Goal: Complete application form

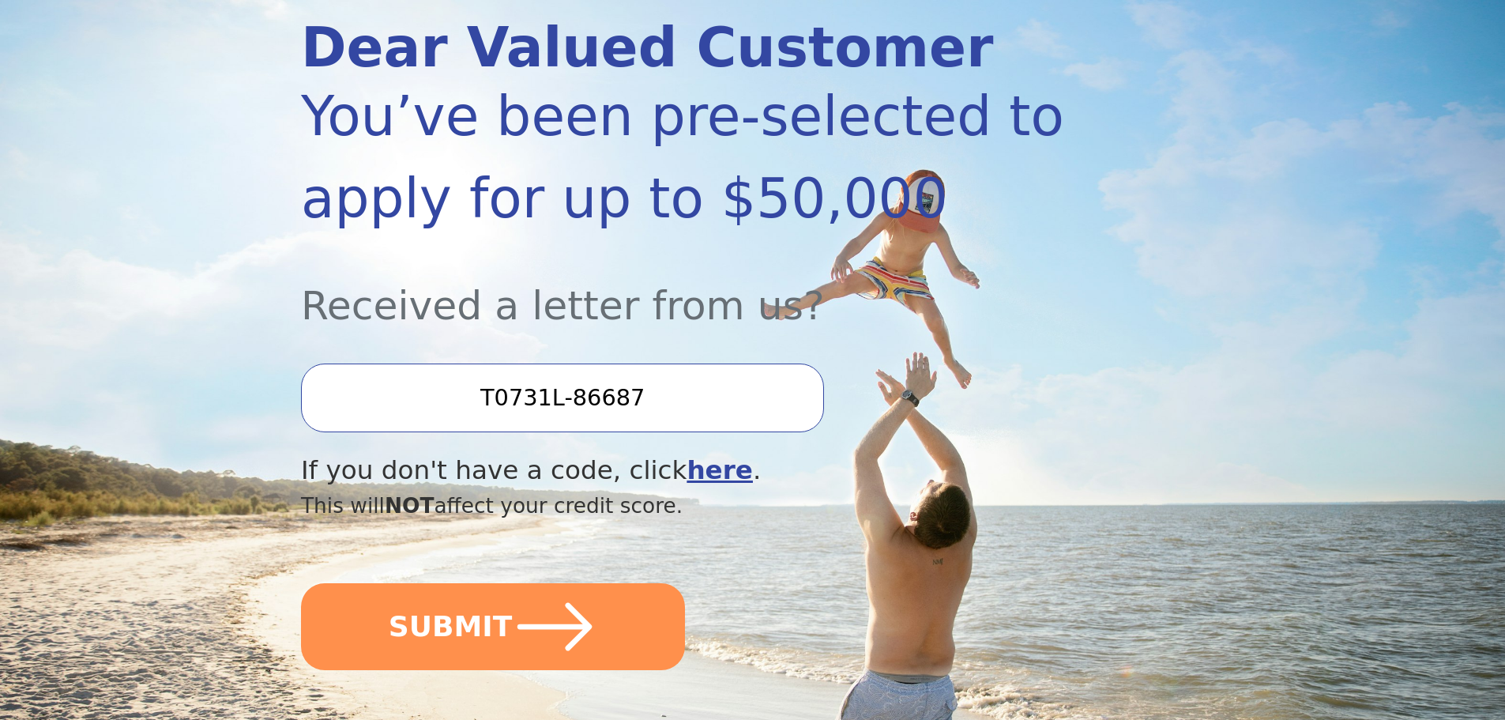
scroll to position [237, 0]
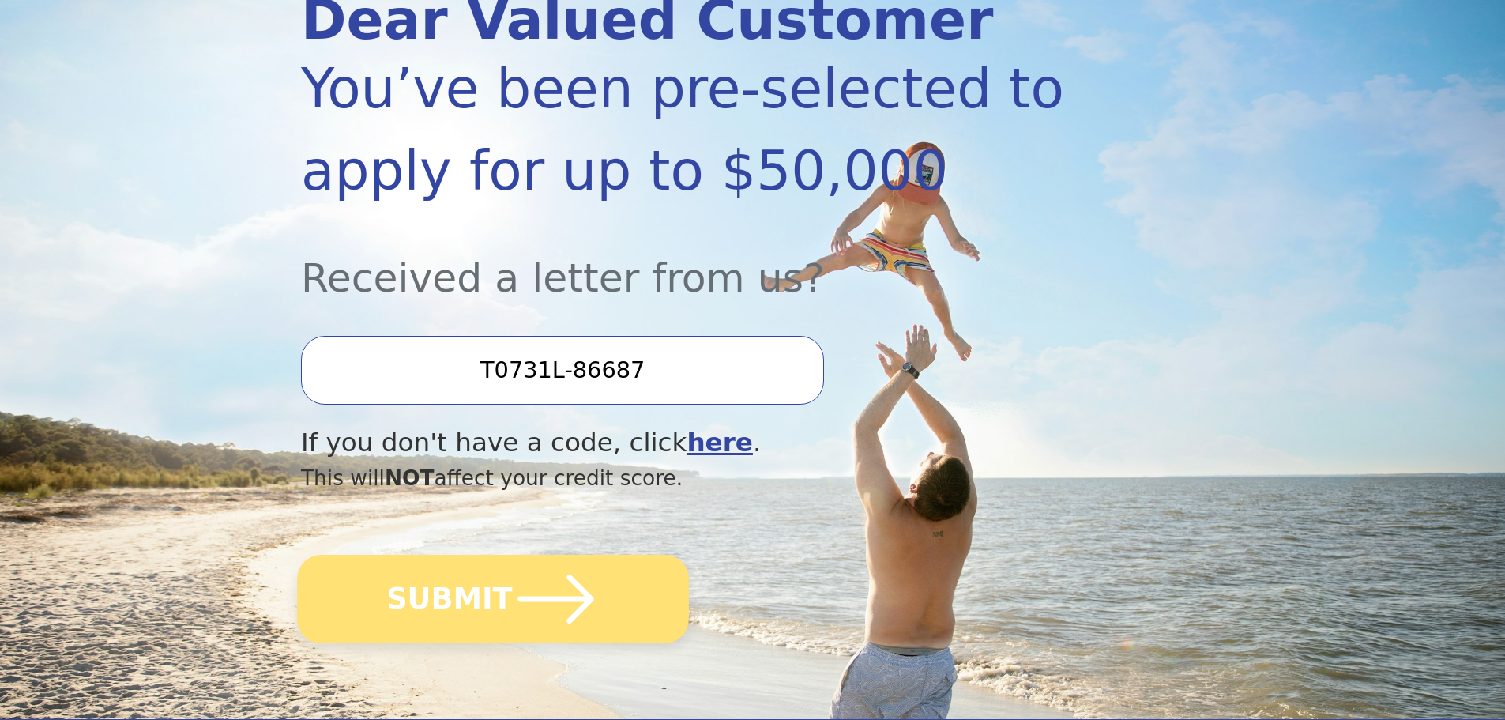
click at [476, 601] on button "SUBMIT" at bounding box center [493, 599] width 392 height 88
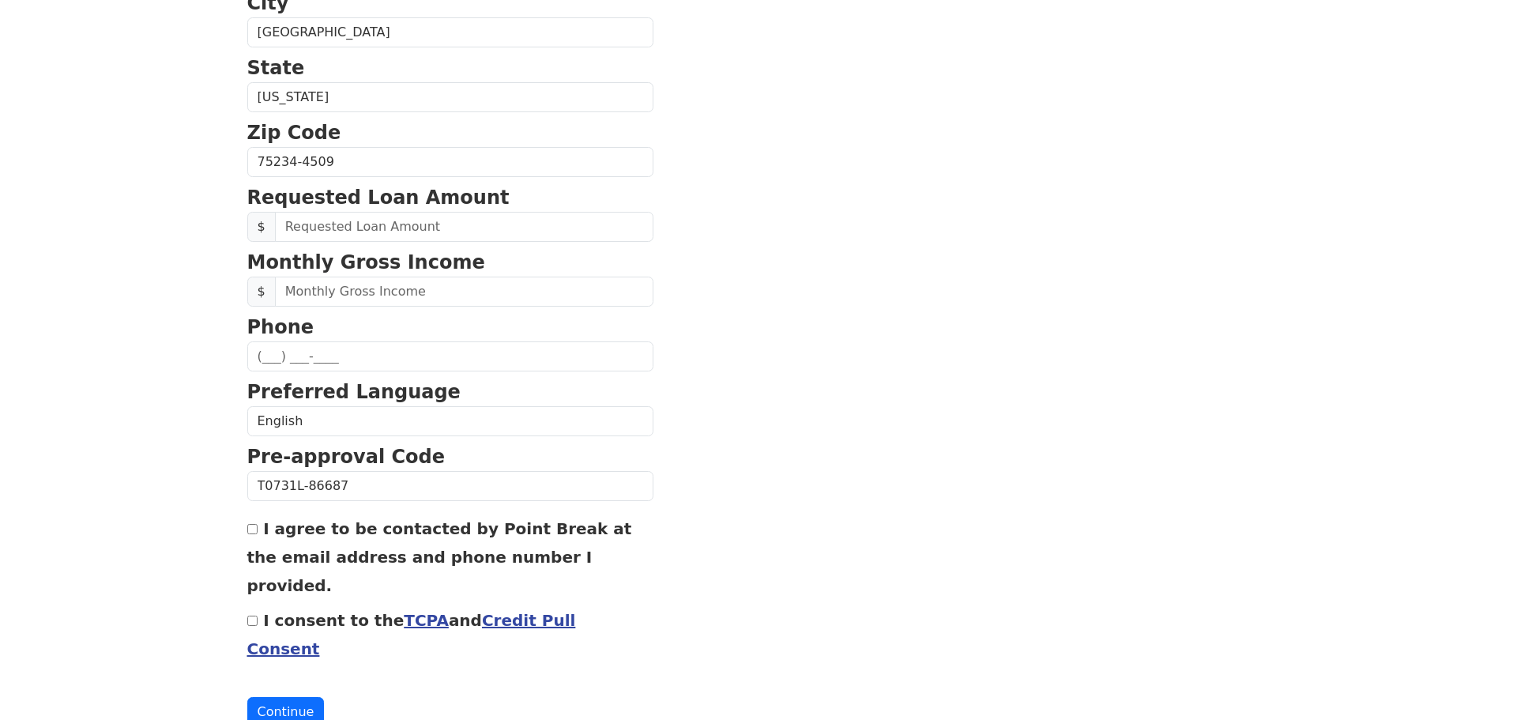
scroll to position [538, 0]
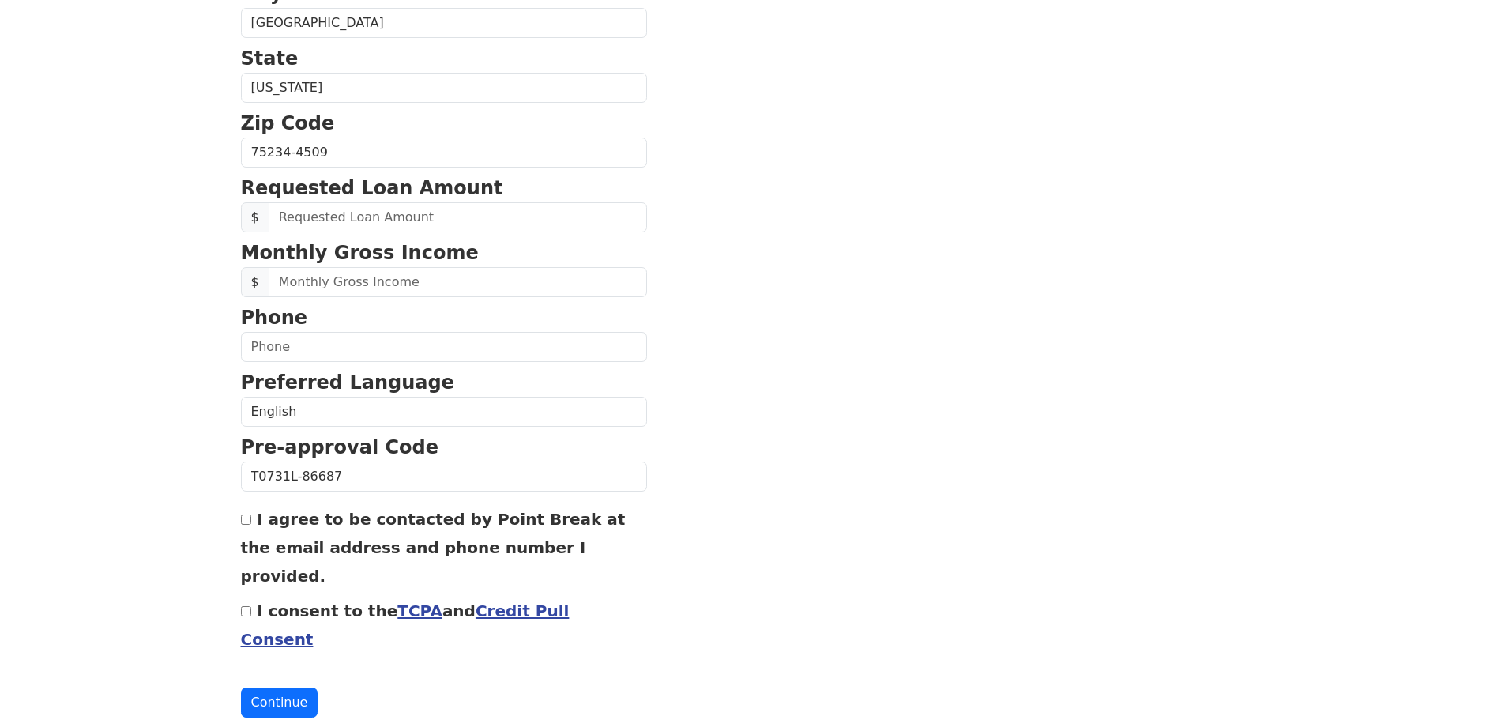
click at [518, 601] on link "Credit Pull Consent" at bounding box center [405, 624] width 329 height 47
